Goal: Download file/media

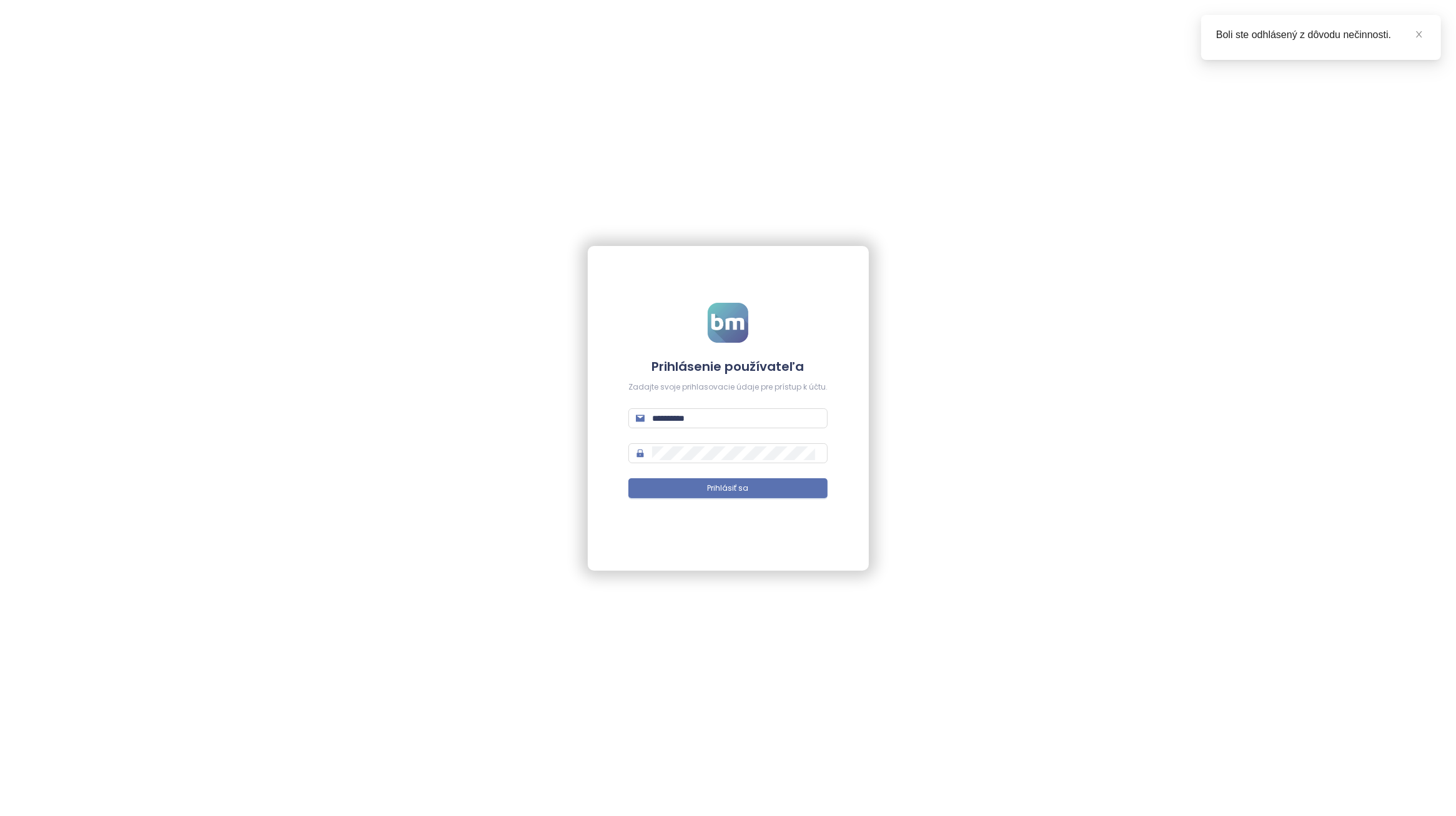
click at [766, 502] on form "**********" at bounding box center [728, 408] width 199 height 211
click at [764, 495] on button "Prihlásiť sa" at bounding box center [728, 488] width 199 height 20
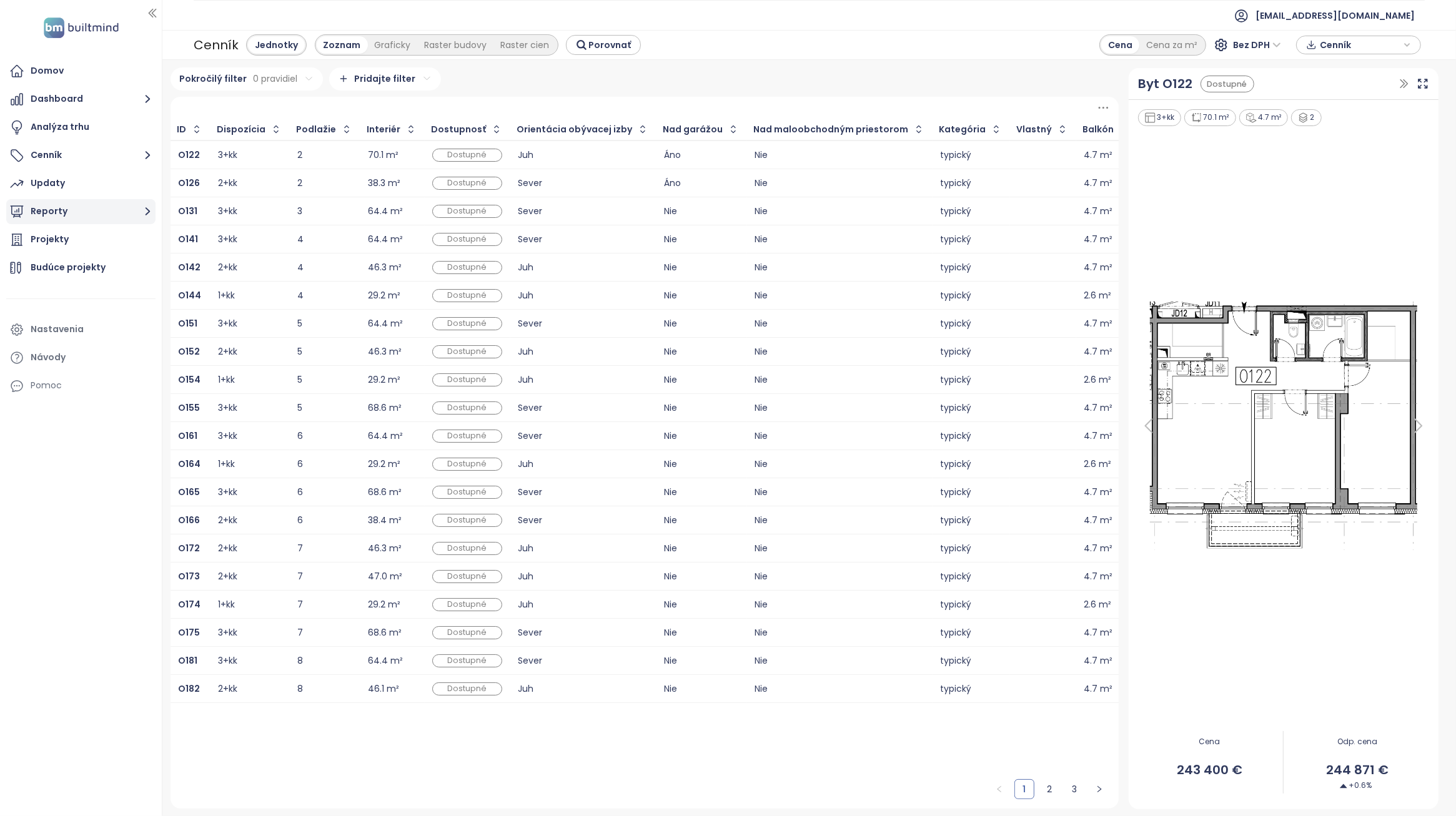
click at [92, 212] on button "Reporty" at bounding box center [81, 211] width 149 height 25
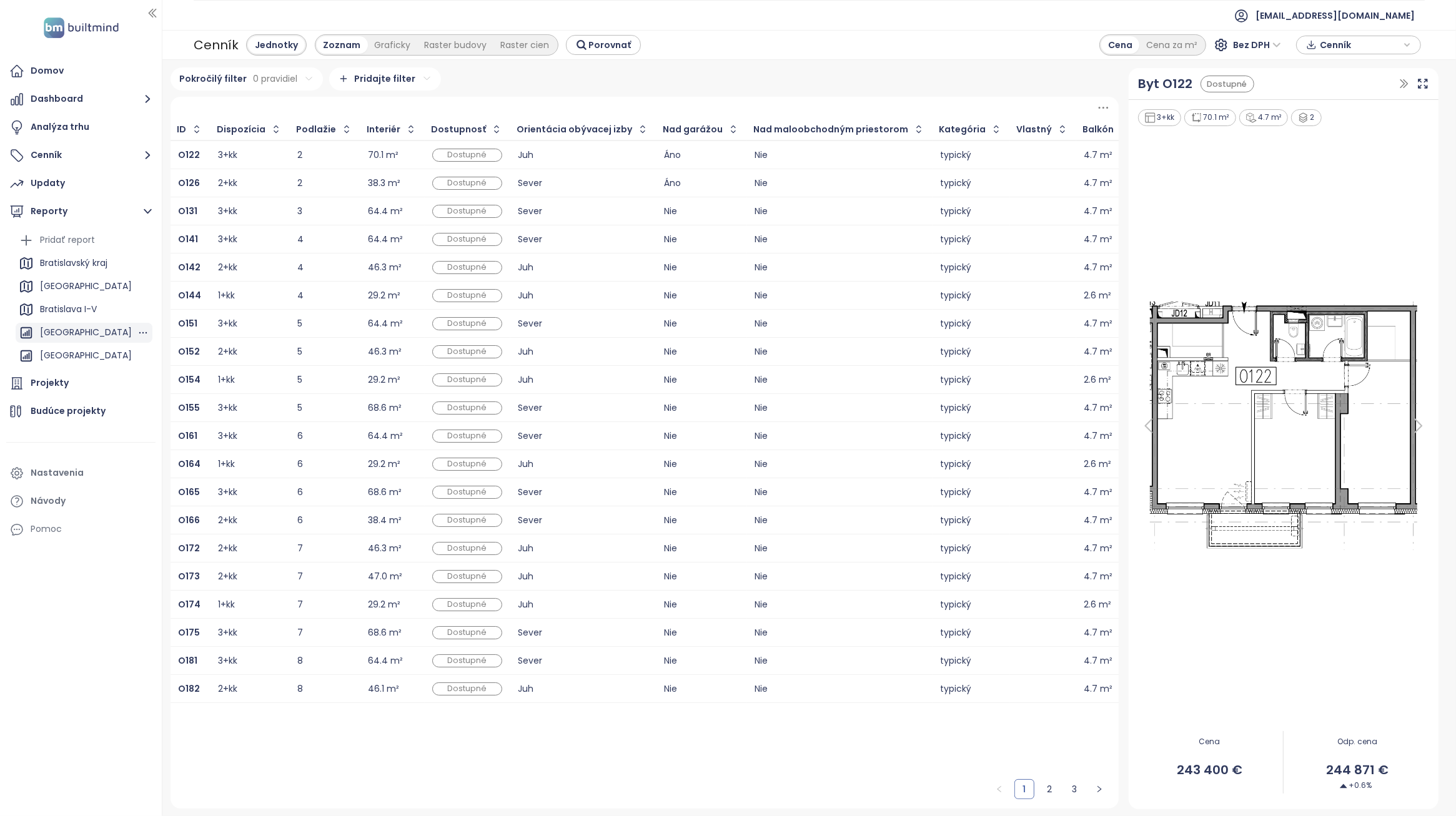
click at [79, 335] on div "[GEOGRAPHIC_DATA]" at bounding box center [85, 332] width 92 height 16
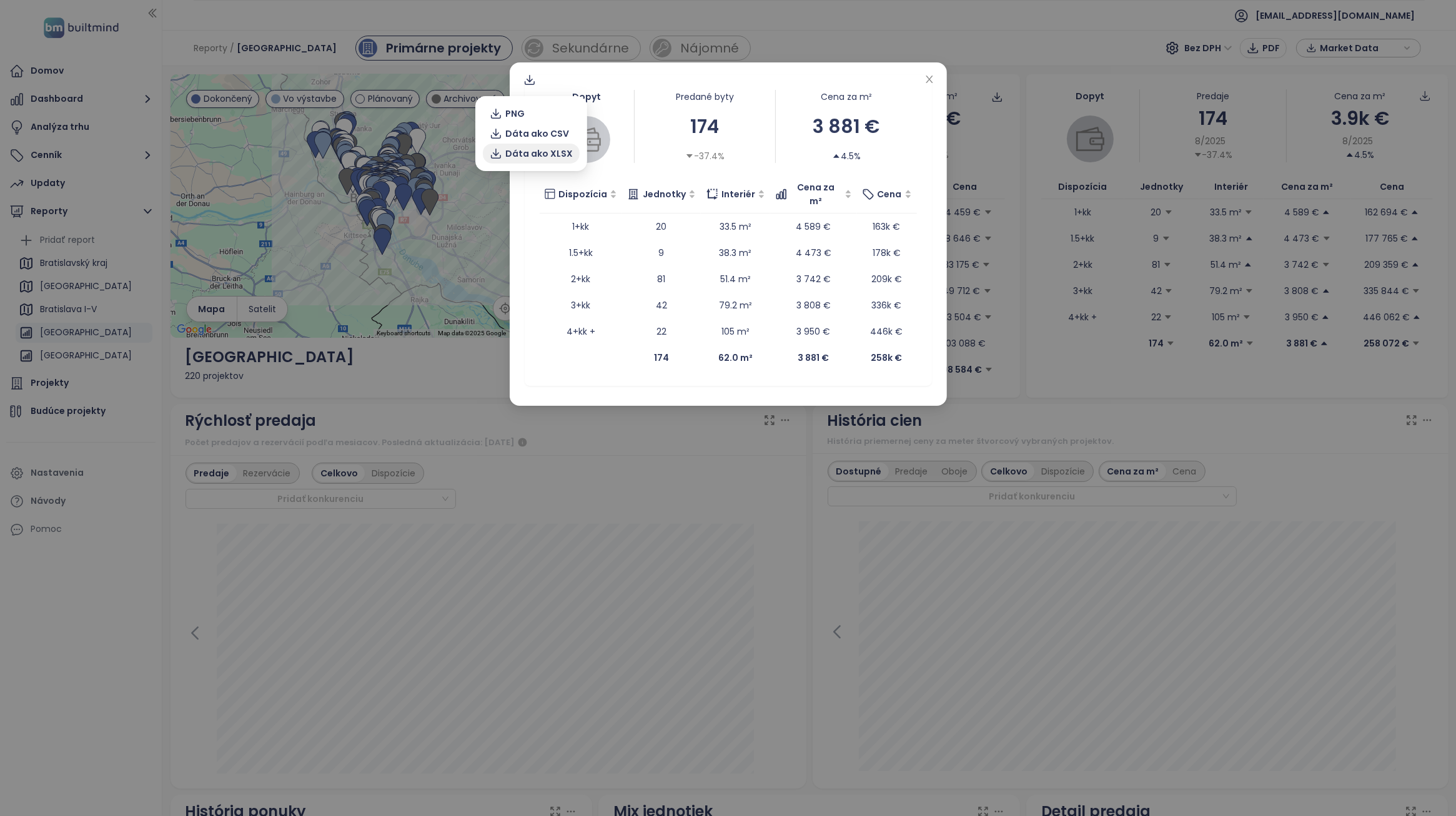
click at [541, 152] on span "Dáta ako XLSX" at bounding box center [539, 154] width 68 height 14
click at [769, 110] on div "Predané byty 174 -37.4%" at bounding box center [704, 127] width 142 height 73
click at [626, 482] on div "Dopyt Predané byty 174 -37.4% Cena za m² 3 881 € 4.5% Dispozícia Jednotky Inter…" at bounding box center [728, 408] width 1456 height 816
